Goal: Task Accomplishment & Management: Complete application form

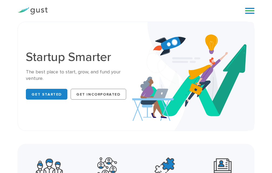
click at [250, 8] on link at bounding box center [249, 11] width 9 height 8
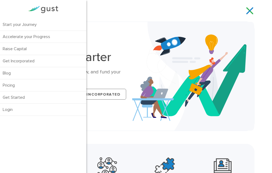
click at [37, 5] on div at bounding box center [43, 9] width 86 height 19
click at [250, 9] on link at bounding box center [249, 11] width 9 height 8
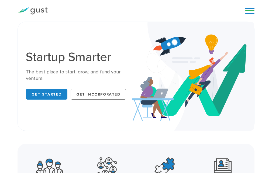
click at [39, 7] on div at bounding box center [33, 11] width 38 height 16
click at [36, 7] on img at bounding box center [33, 10] width 30 height 7
click at [45, 92] on link "Get Started" at bounding box center [47, 94] width 42 height 11
